Goal: Find specific page/section: Find specific page/section

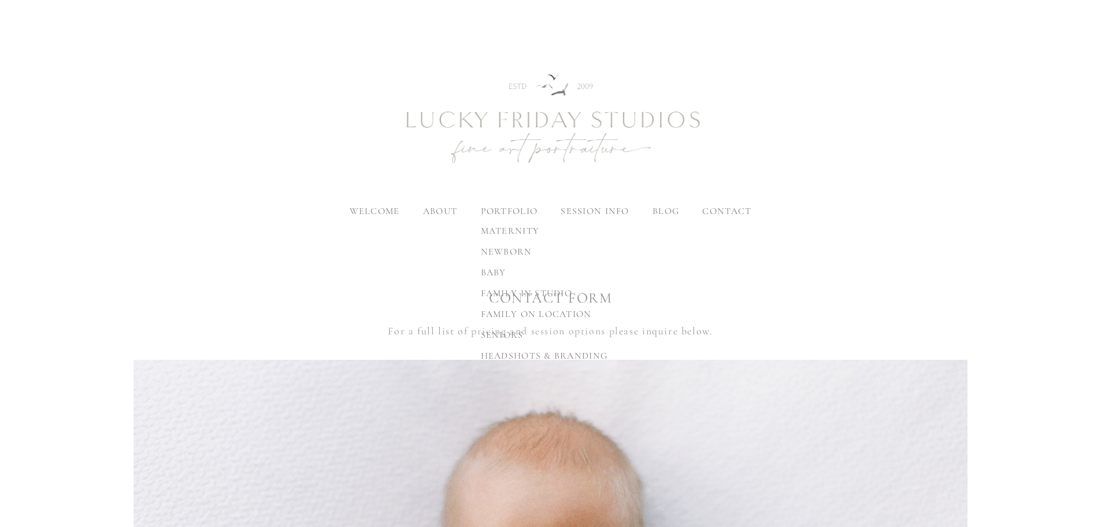
click at [506, 335] on span "seniors" at bounding box center [502, 335] width 43 height 12
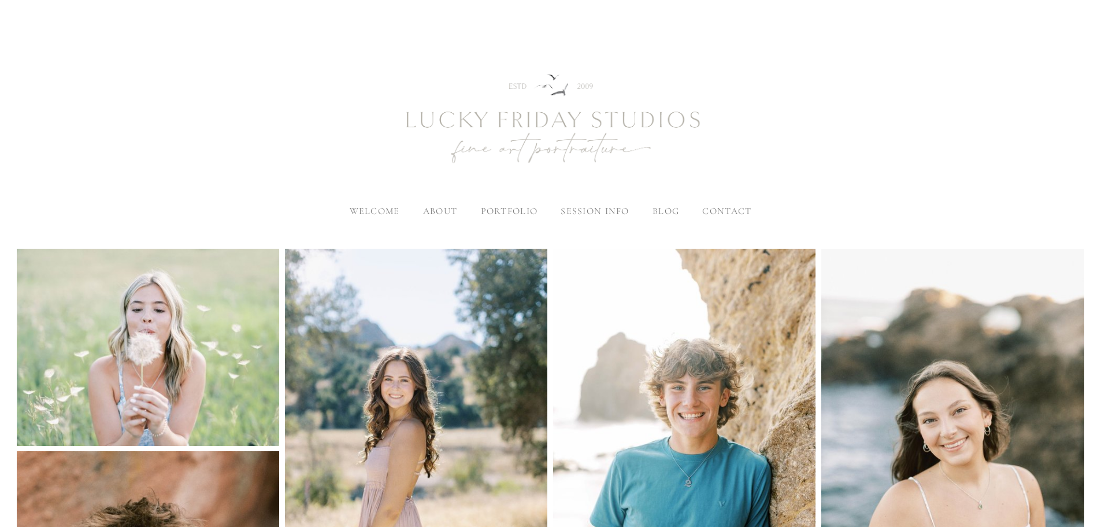
click at [201, 119] on header "welcome about meet kami the studio portfolio maternity baby" at bounding box center [550, 124] width 1101 height 183
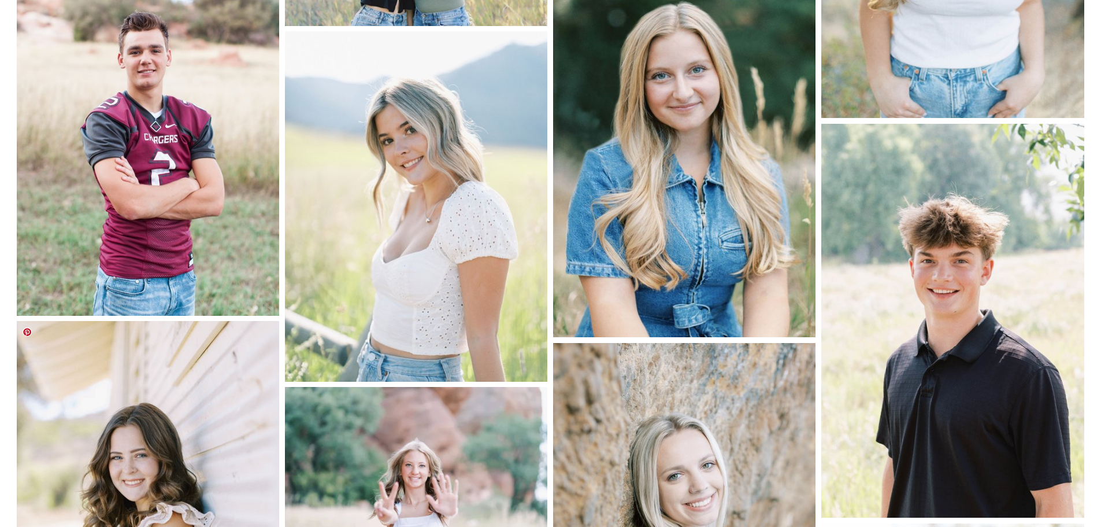
scroll to position [4305, 0]
